Goal: Information Seeking & Learning: Learn about a topic

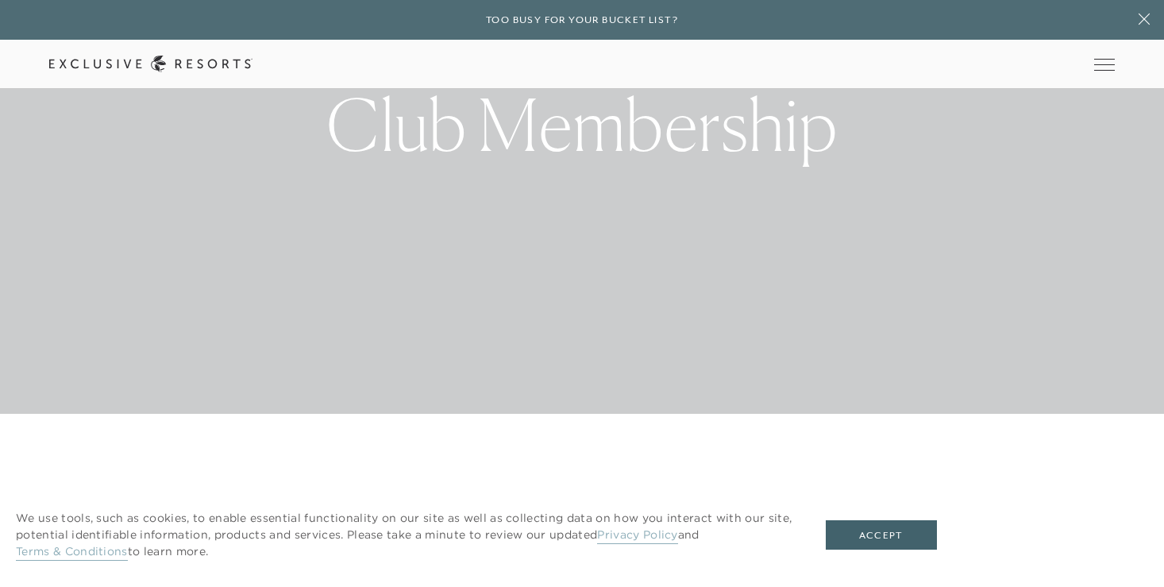
scroll to position [185, 0]
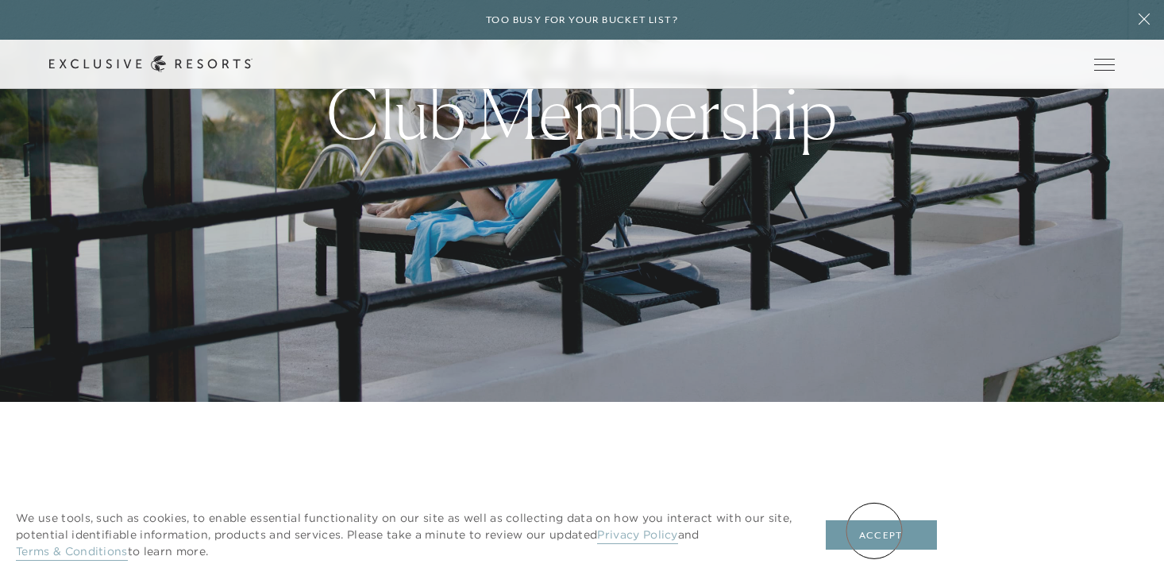
click at [874, 530] on button "Accept" at bounding box center [881, 535] width 111 height 30
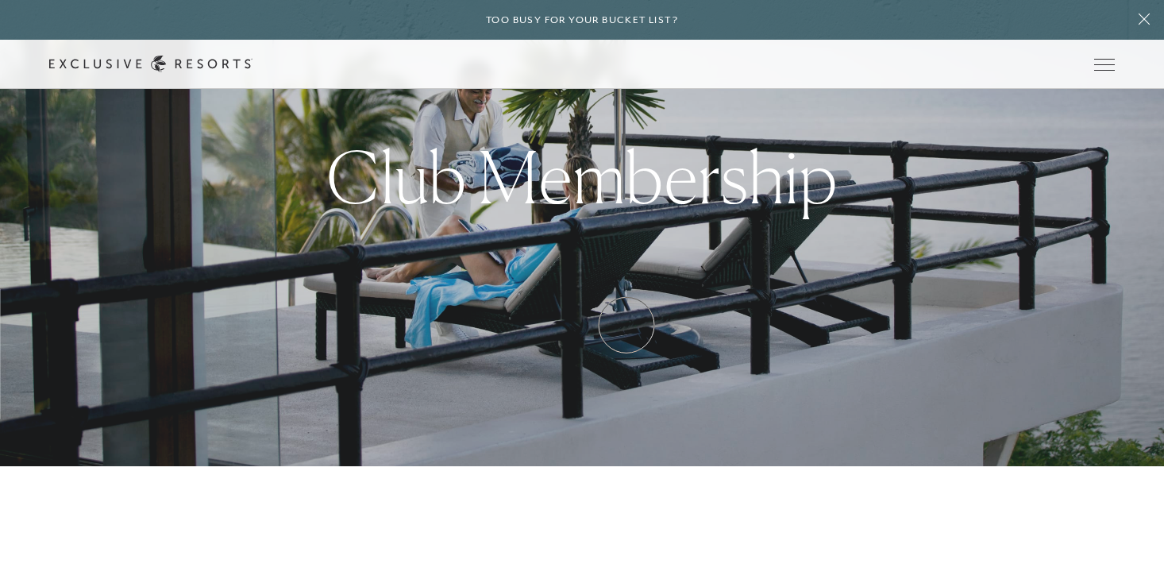
scroll to position [0, 0]
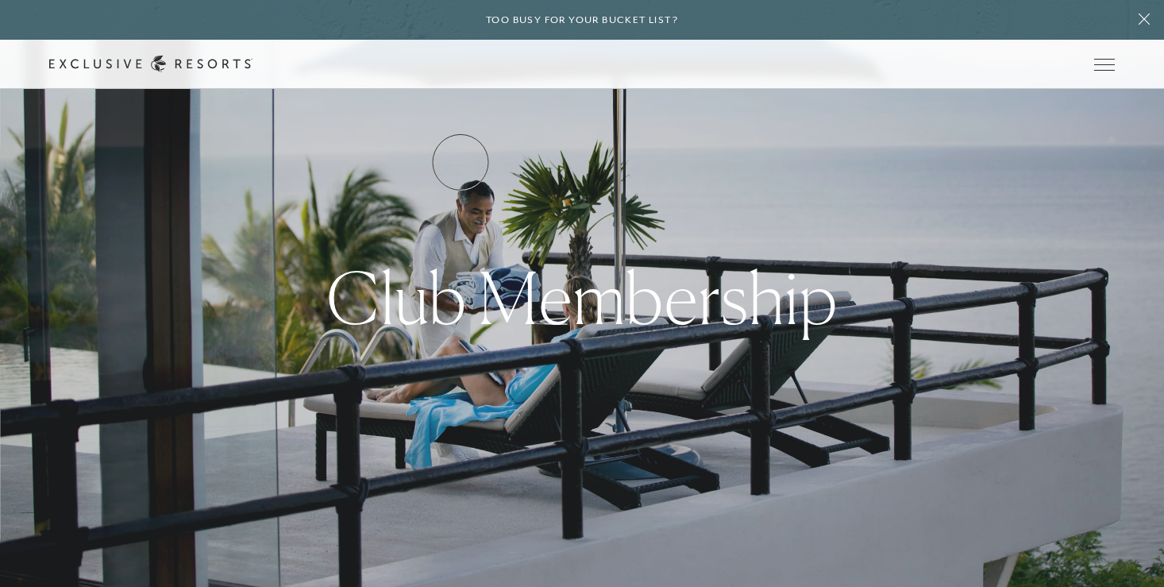
click at [0, 0] on link "Residence Collection" at bounding box center [0, 0] width 0 height 0
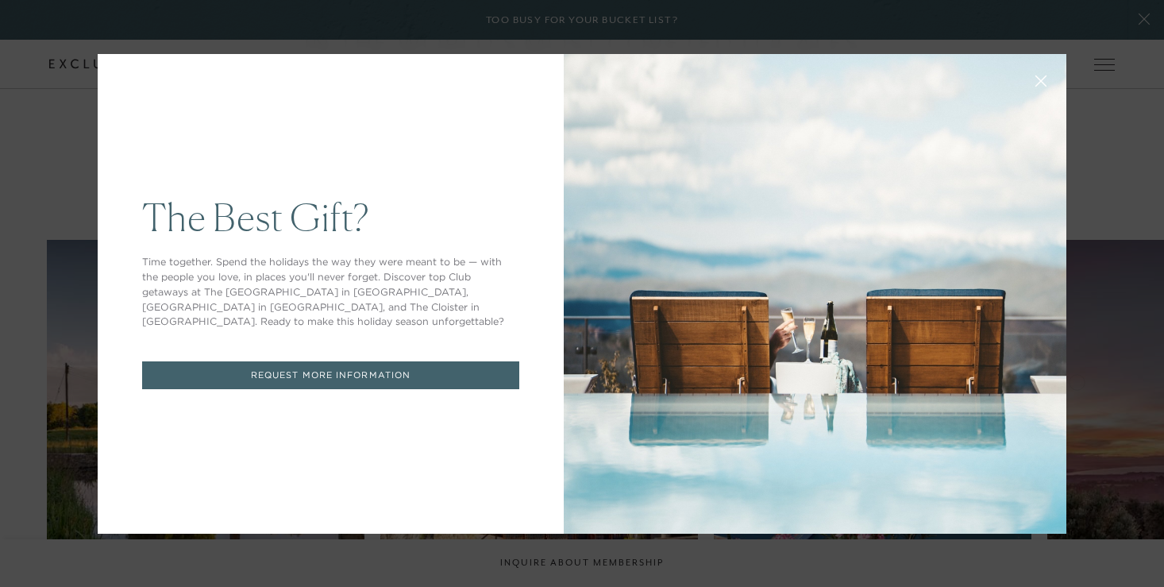
click at [1045, 76] on icon at bounding box center [1041, 80] width 10 height 10
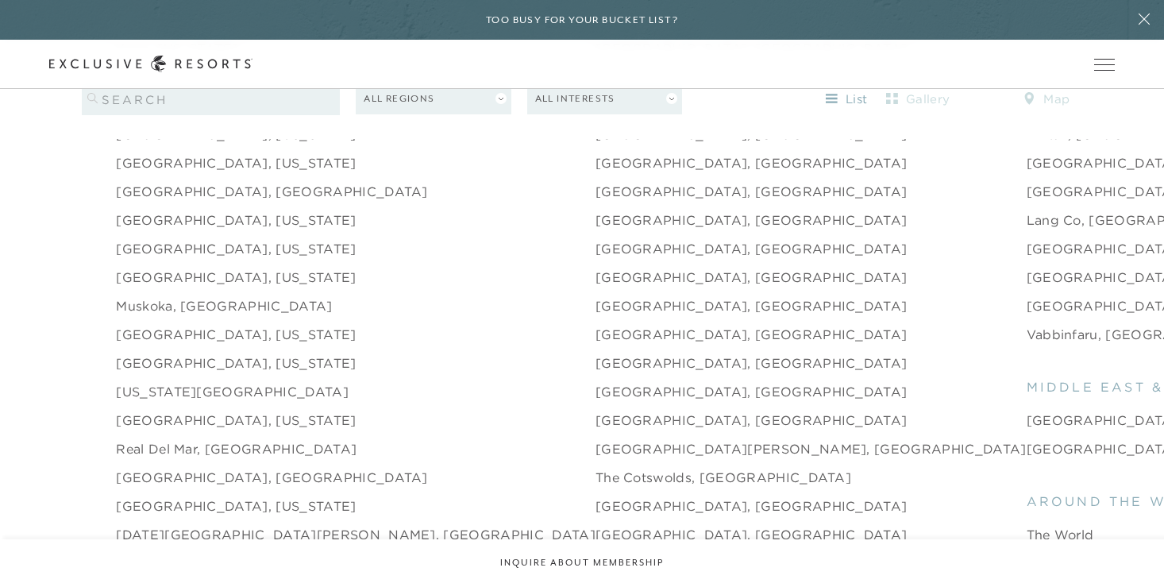
scroll to position [2126, 0]
click at [346, 353] on li "[GEOGRAPHIC_DATA], [US_STATE]" at bounding box center [355, 362] width 479 height 29
click at [1131, 244] on div "[GEOGRAPHIC_DATA] [GEOGRAPHIC_DATA], [US_STATE] [GEOGRAPHIC_DATA], [US_STATE] […" at bounding box center [582, 200] width 1164 height 1191
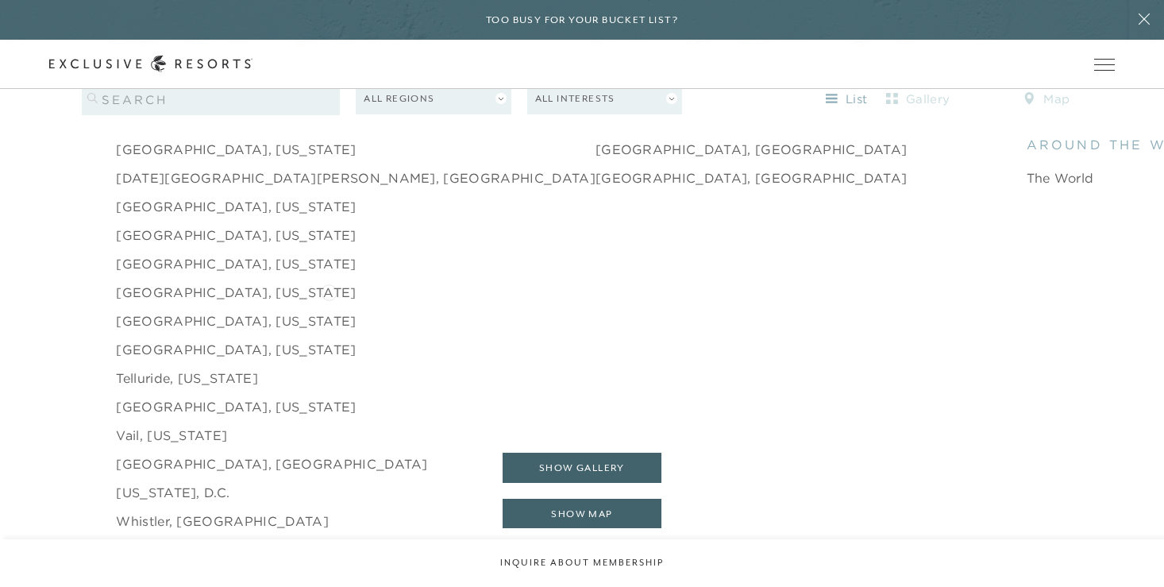
scroll to position [2482, 0]
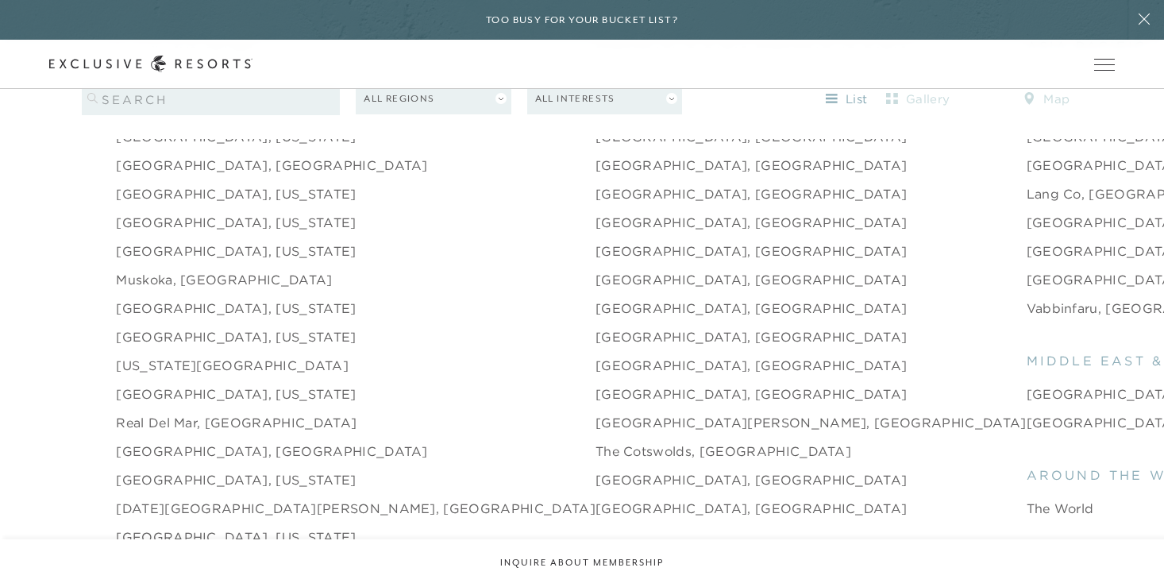
click at [329, 294] on li "[GEOGRAPHIC_DATA], [US_STATE]" at bounding box center [355, 308] width 479 height 29
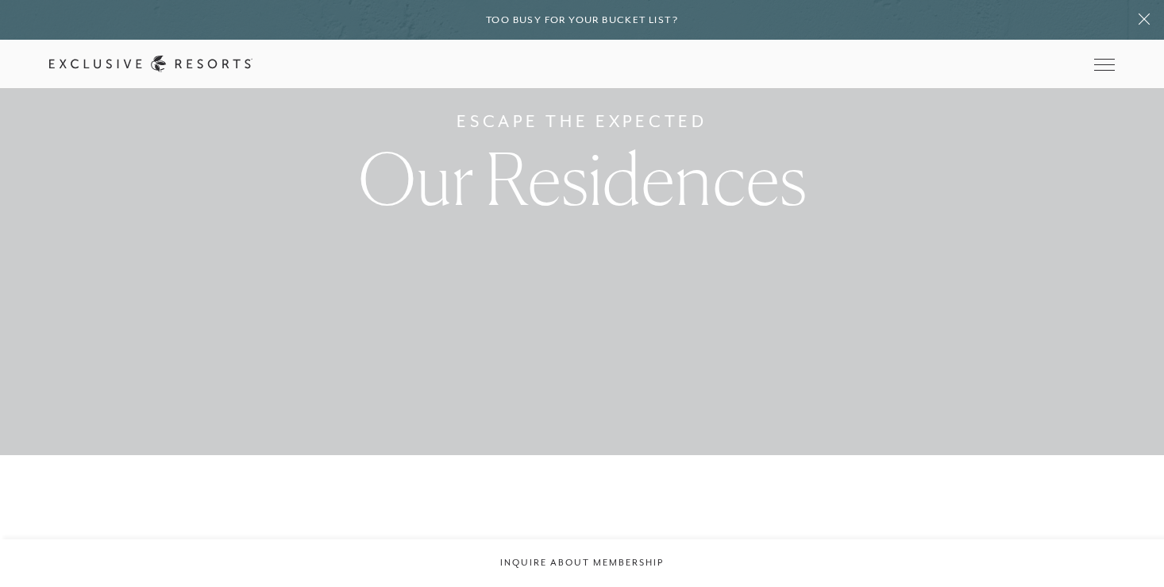
scroll to position [0, 0]
